Goal: Task Accomplishment & Management: Manage account settings

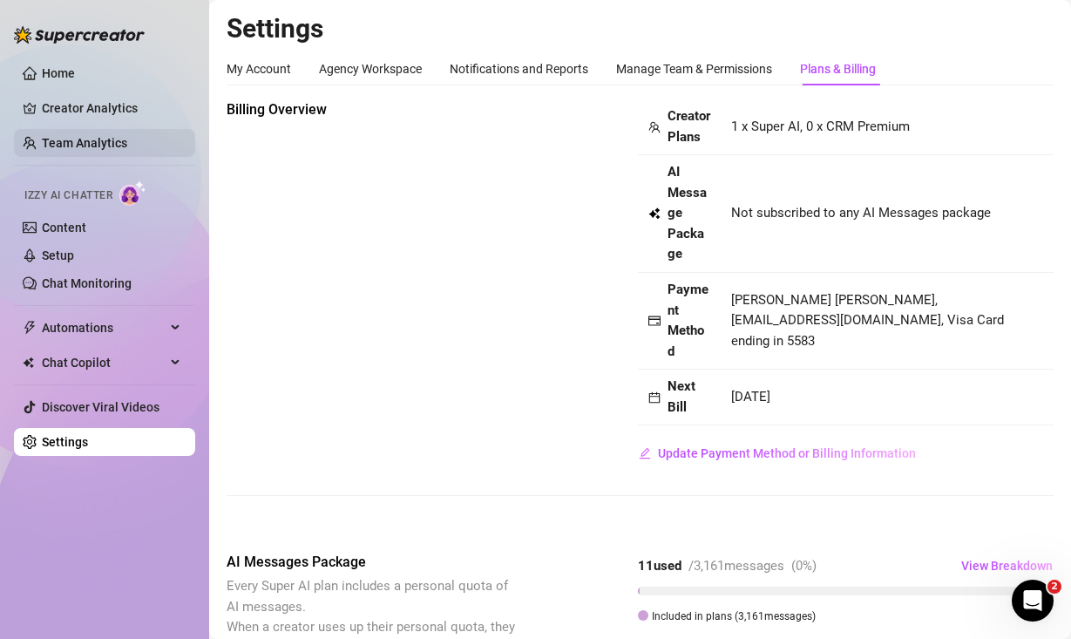
click at [98, 148] on link "Team Analytics" at bounding box center [84, 143] width 85 height 14
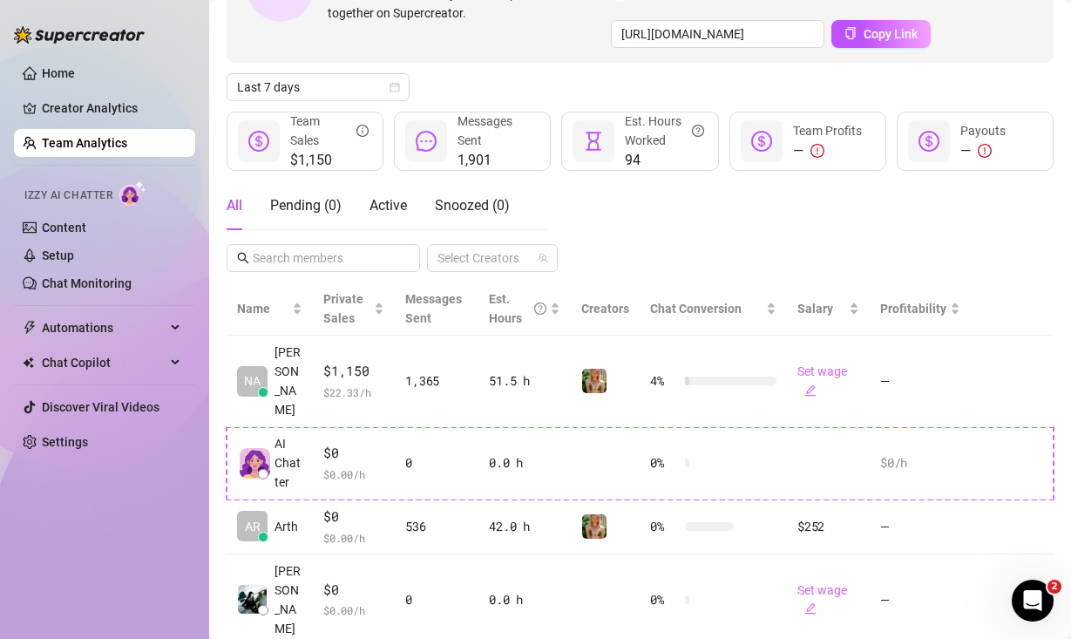
scroll to position [186, 0]
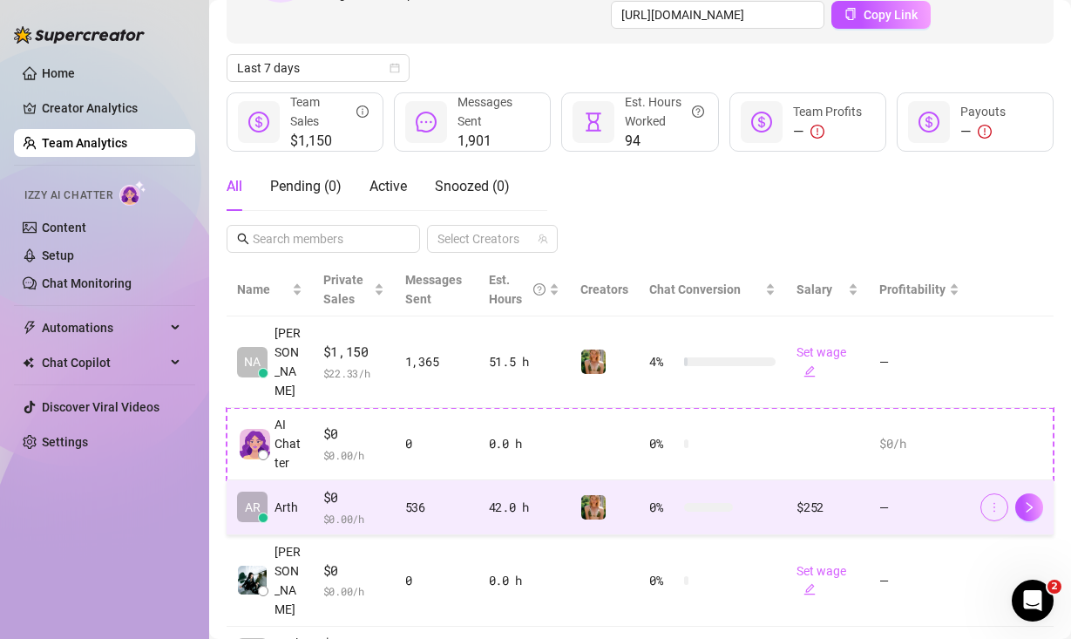
click at [992, 501] on icon "more" at bounding box center [994, 507] width 12 height 12
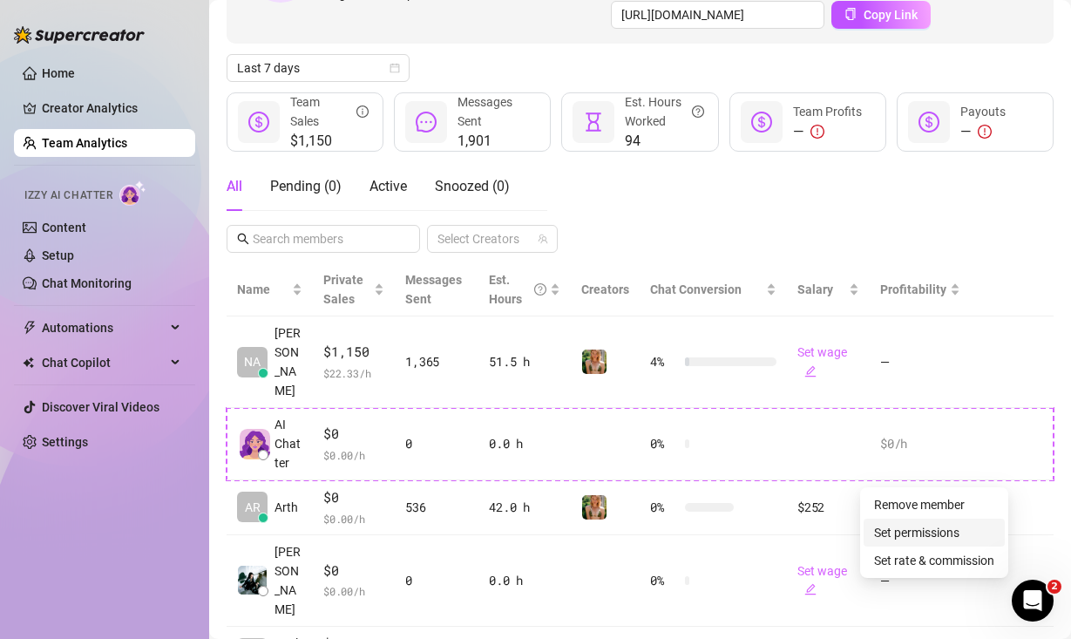
click at [958, 532] on link "Set permissions" at bounding box center [916, 532] width 85 height 14
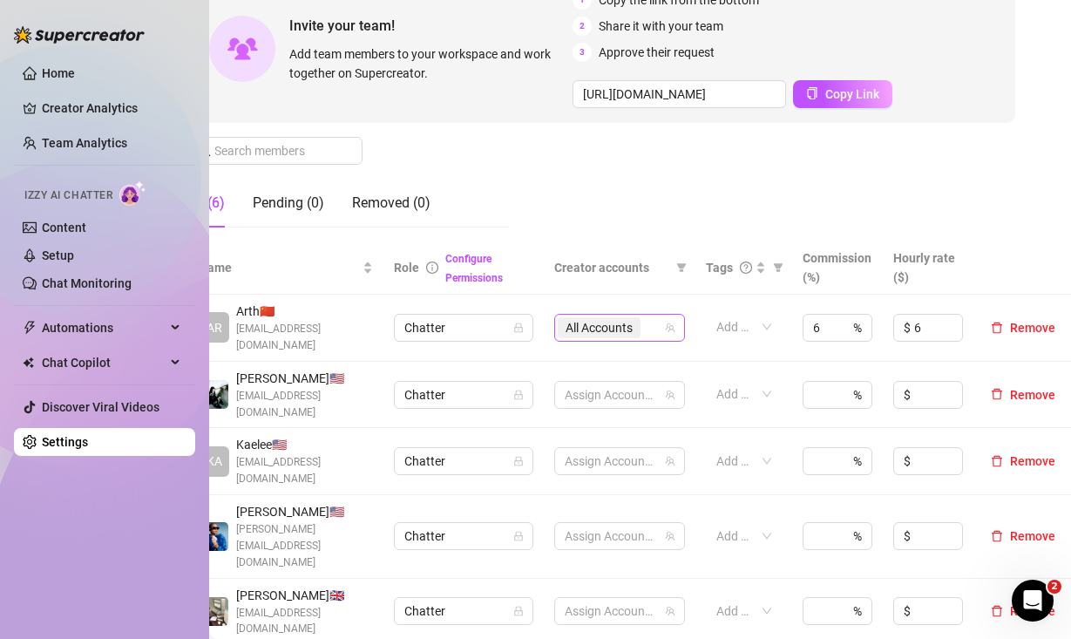
scroll to position [182, 0]
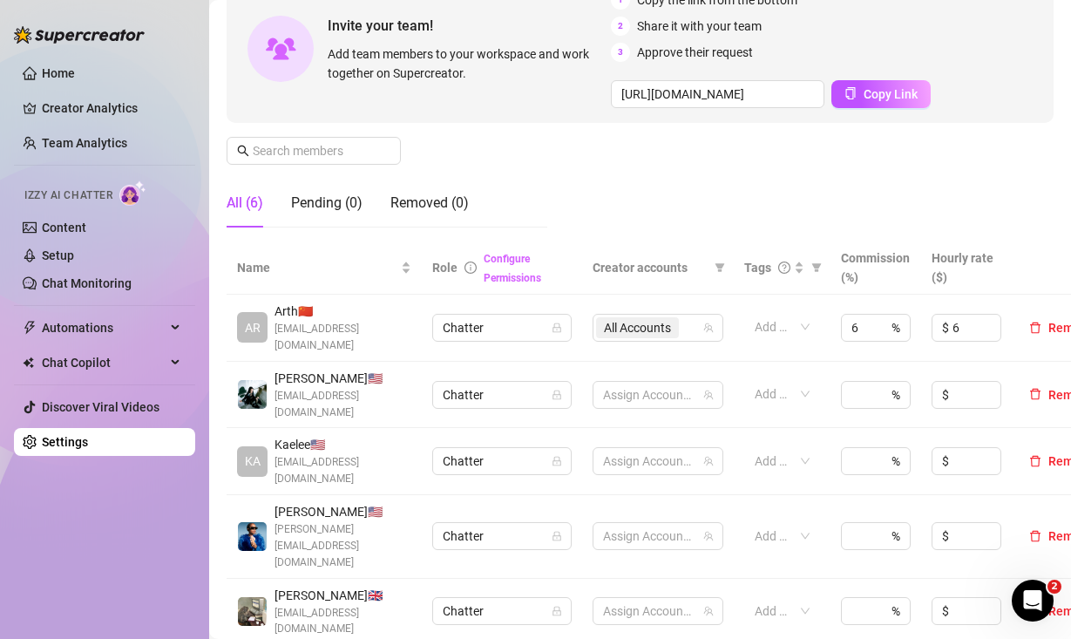
click at [510, 274] on link "Configure Permissions" at bounding box center [513, 268] width 58 height 31
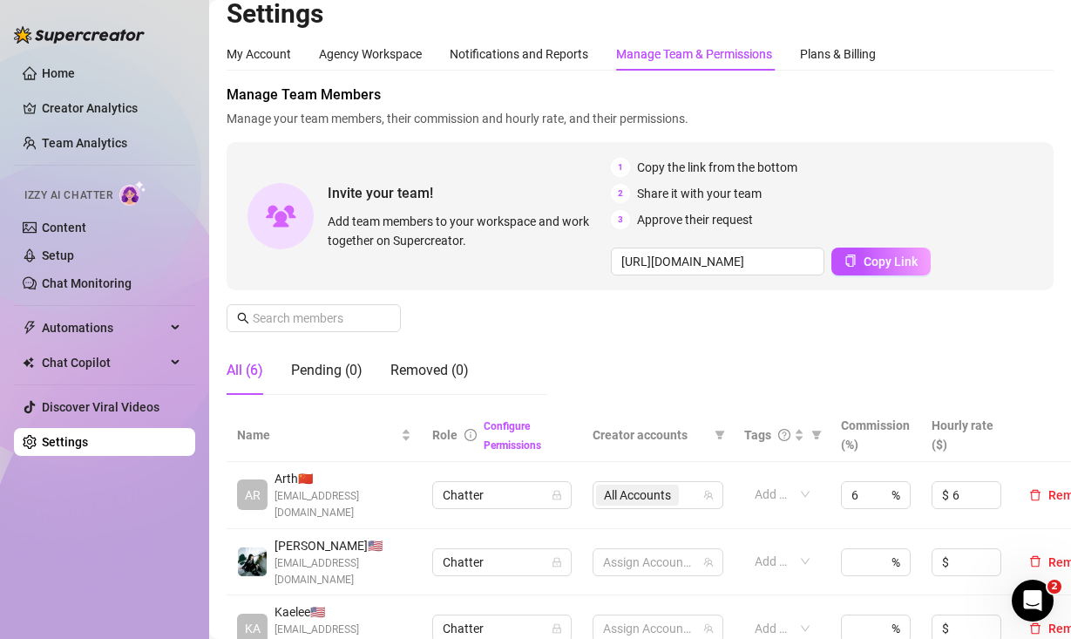
scroll to position [0, 0]
